Goal: Task Accomplishment & Management: Manage account settings

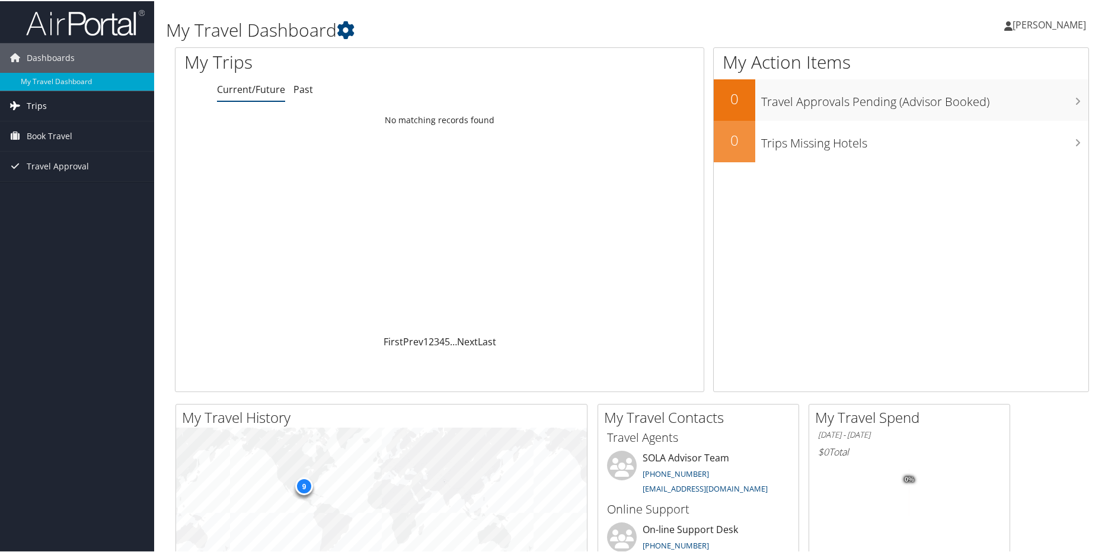
click at [62, 103] on link "Trips" at bounding box center [77, 105] width 154 height 30
click at [62, 127] on link "Current/Future Trips" at bounding box center [77, 129] width 154 height 18
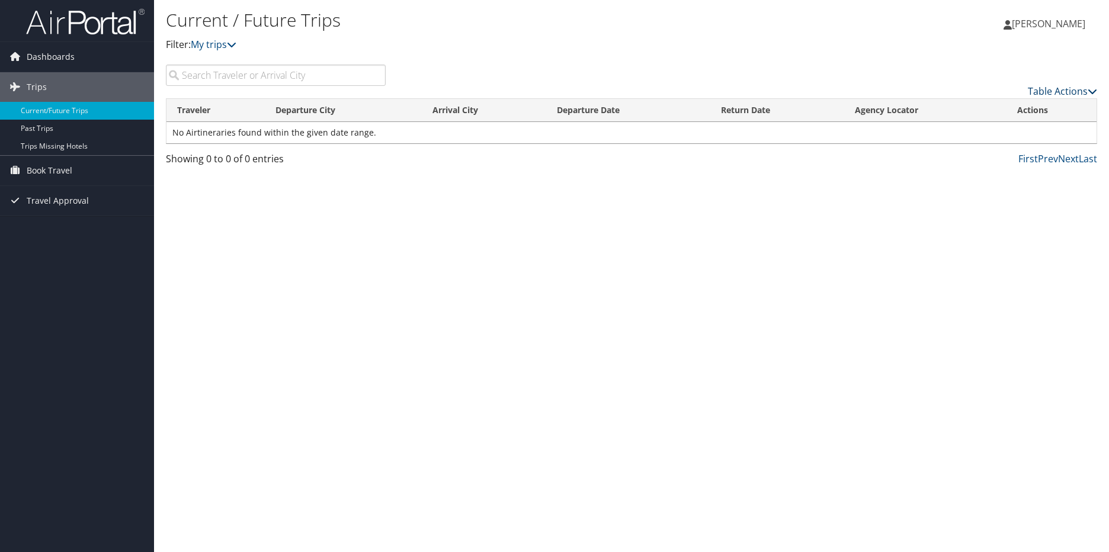
click at [1042, 88] on link "Table Actions" at bounding box center [1062, 91] width 69 height 13
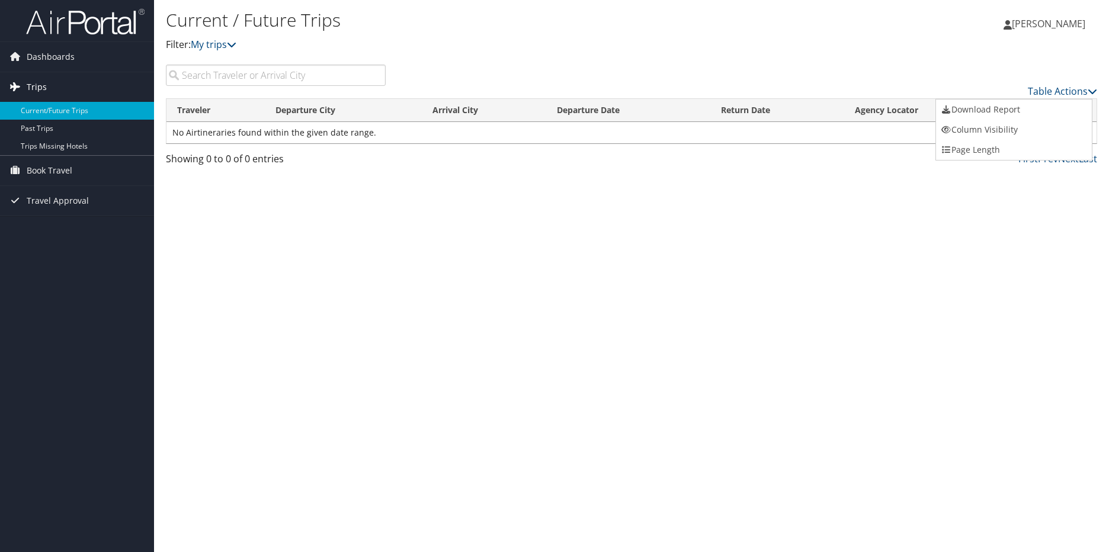
click at [41, 84] on span "Trips" at bounding box center [37, 87] width 20 height 30
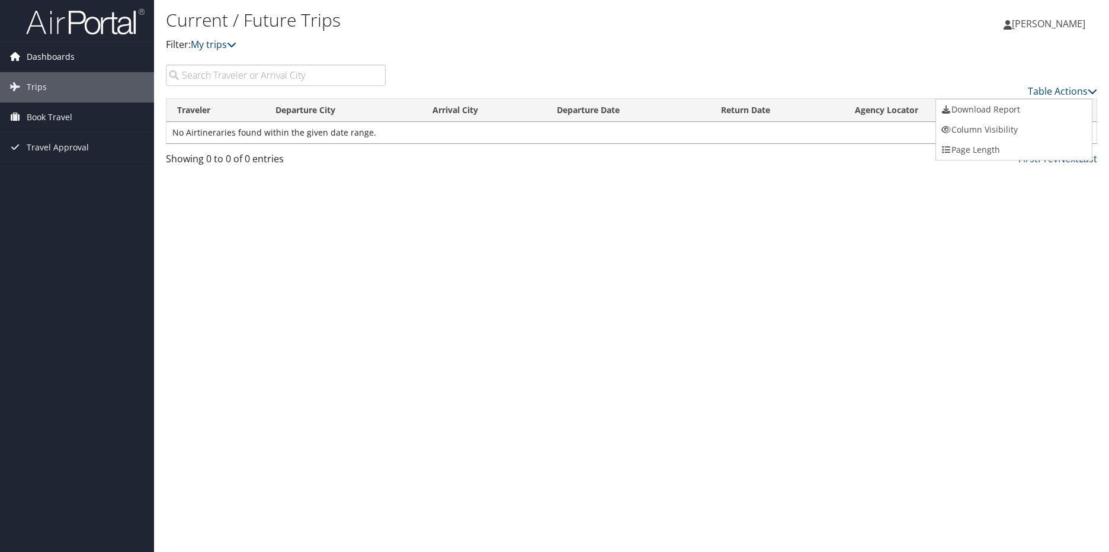
click at [49, 59] on span "Dashboards" at bounding box center [51, 57] width 48 height 30
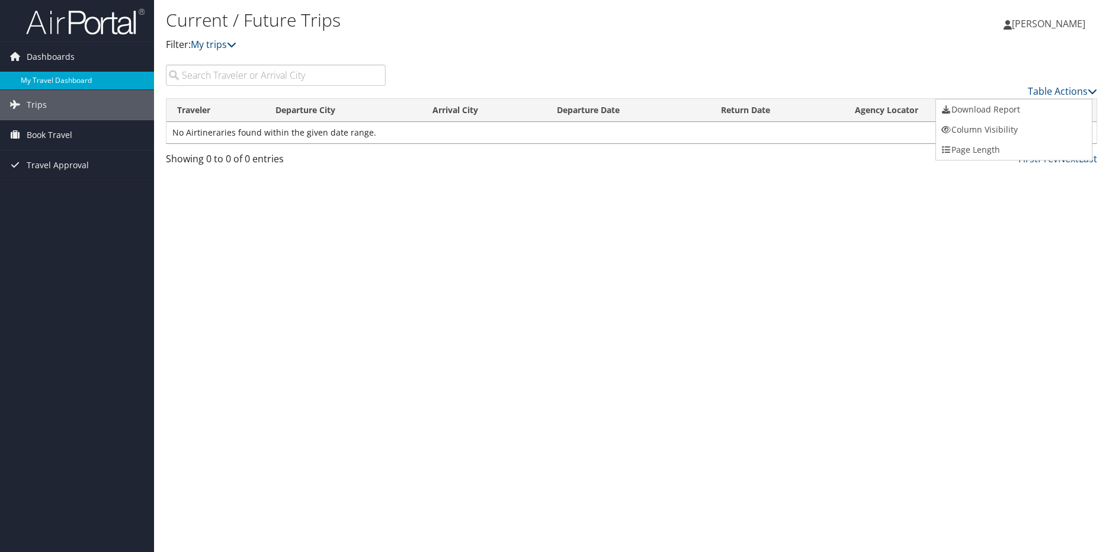
click at [56, 77] on link "My Travel Dashboard" at bounding box center [77, 81] width 154 height 18
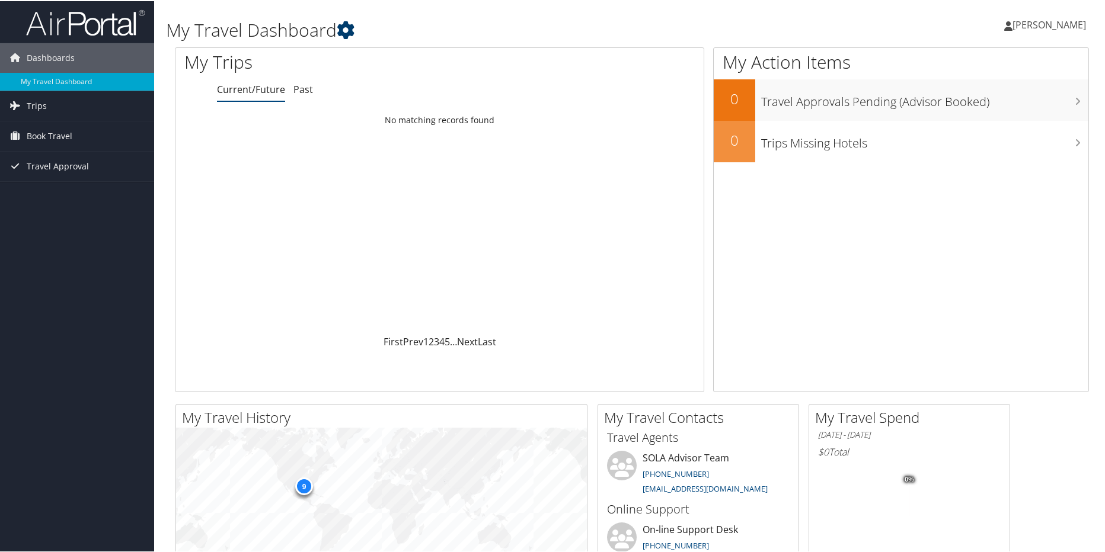
click at [343, 23] on icon at bounding box center [346, 29] width 18 height 18
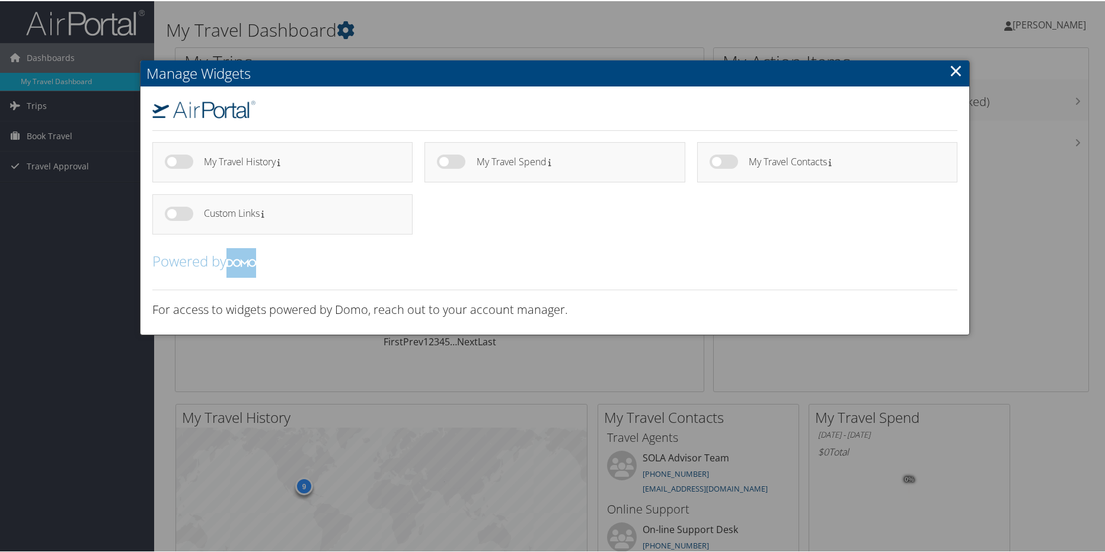
click at [951, 66] on link "×" at bounding box center [956, 69] width 14 height 24
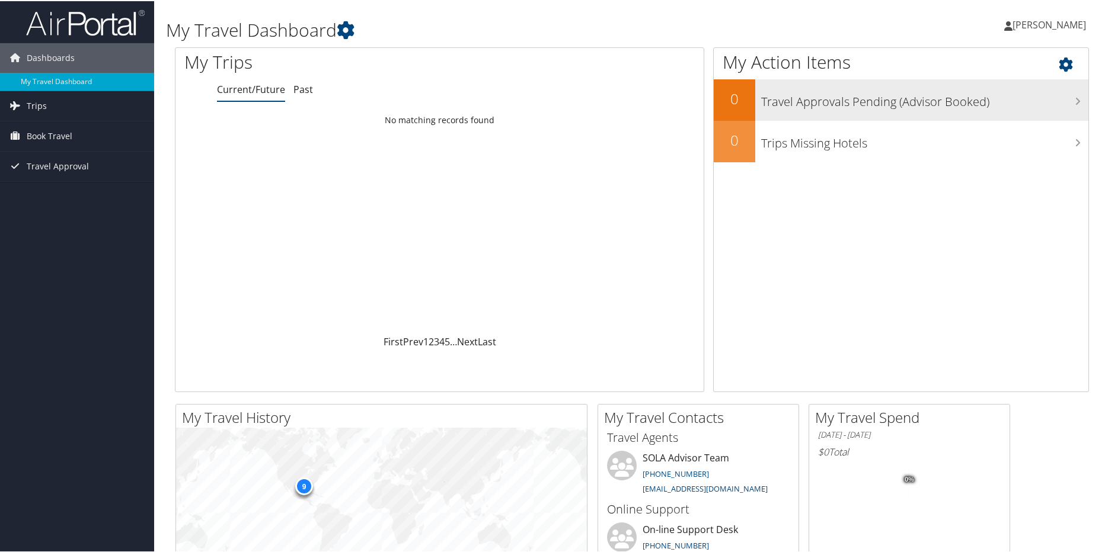
click at [807, 100] on h3 "Travel Approvals Pending (Advisor Booked)" at bounding box center [924, 98] width 327 height 23
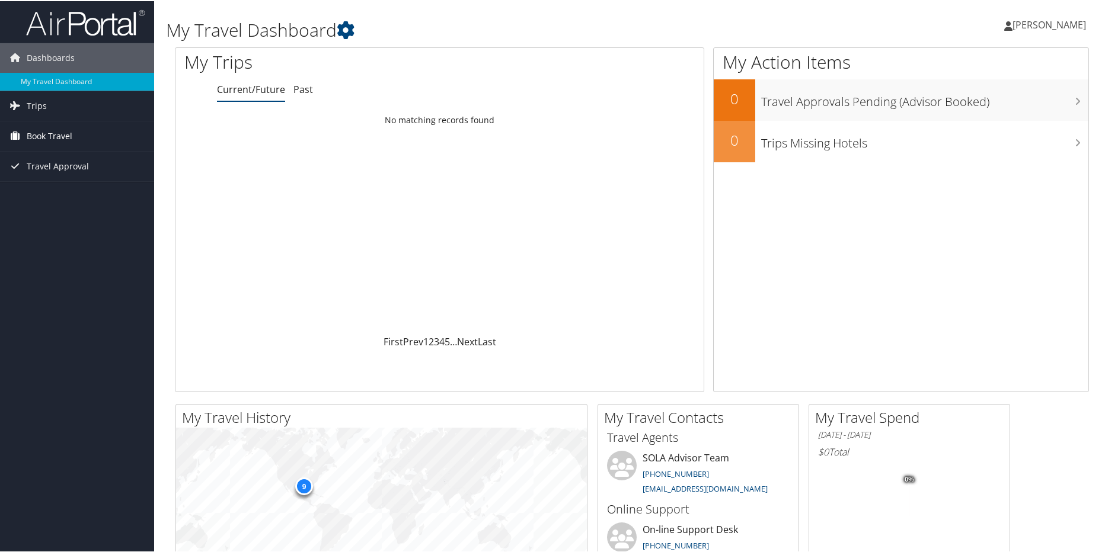
click at [41, 130] on span "Book Travel" at bounding box center [50, 135] width 46 height 30
click at [54, 176] on link "Book/Manage Online Trips" at bounding box center [77, 177] width 154 height 18
click at [50, 130] on span "Book Travel" at bounding box center [50, 135] width 46 height 30
click at [14, 122] on link "Book Travel" at bounding box center [77, 135] width 154 height 30
click at [25, 103] on link "Trips" at bounding box center [77, 105] width 154 height 30
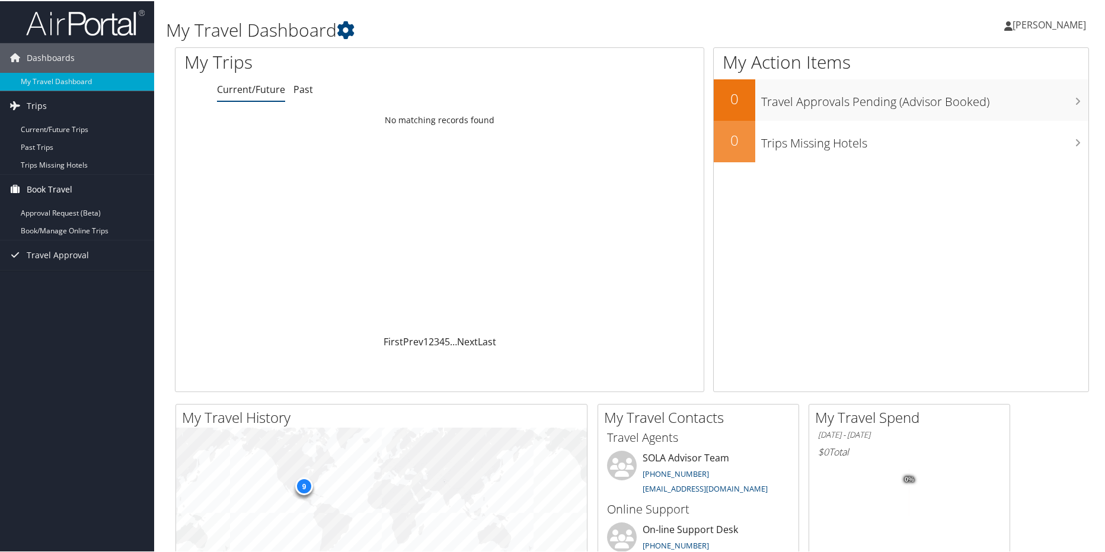
click at [43, 186] on span "Book Travel" at bounding box center [50, 189] width 46 height 30
click at [42, 214] on span "Travel Approval" at bounding box center [58, 219] width 62 height 30
